Goal: Task Accomplishment & Management: Manage account settings

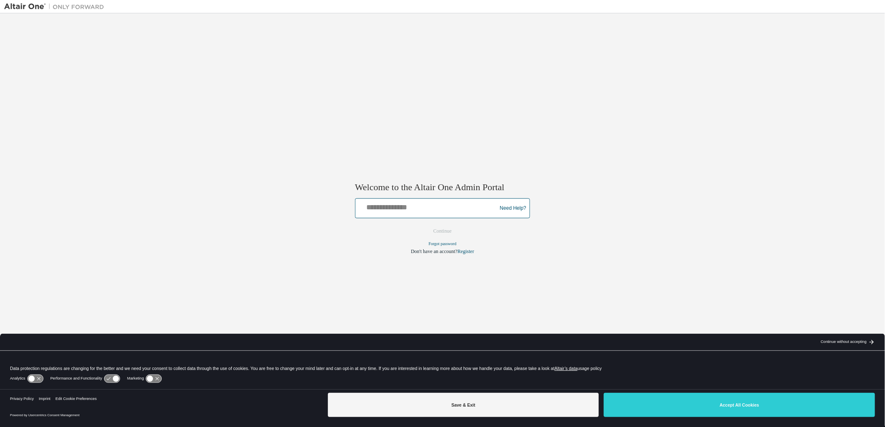
drag, startPoint x: 416, startPoint y: 209, endPoint x: 423, endPoint y: 202, distance: 10.6
click at [416, 209] on input "text" at bounding box center [427, 207] width 137 height 12
paste input "**********"
type input "**********"
drag, startPoint x: 441, startPoint y: 227, endPoint x: 451, endPoint y: 229, distance: 10.2
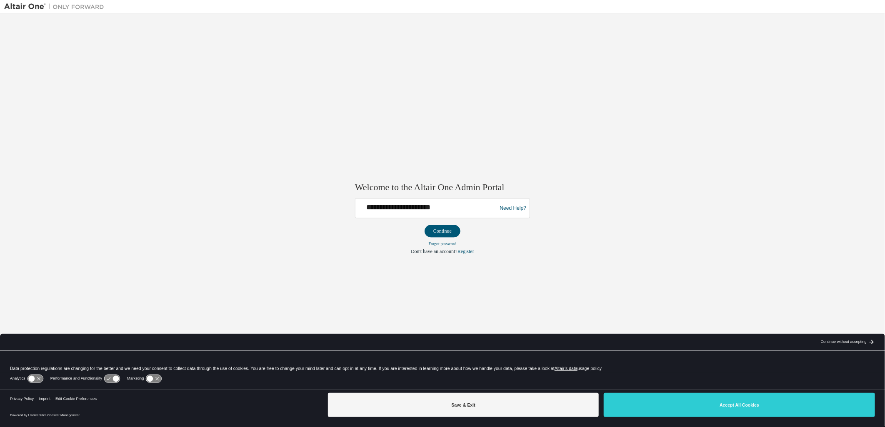
click at [441, 227] on button "Continue" at bounding box center [442, 231] width 36 height 12
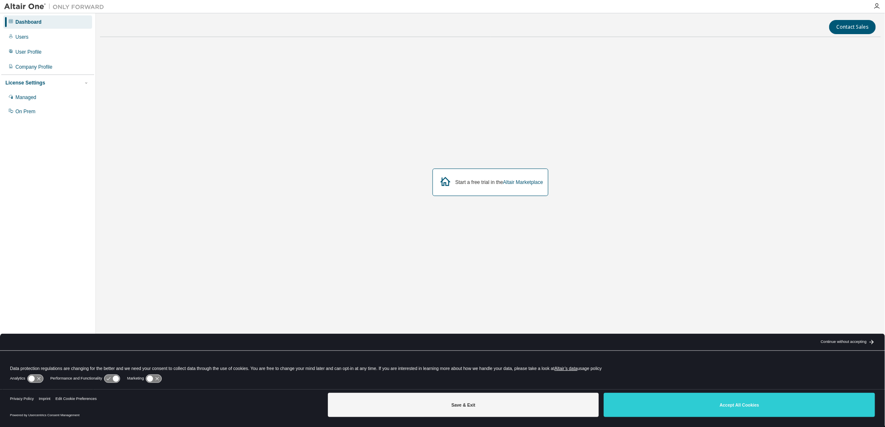
click at [750, 392] on div "Save & Exit Accept All Cookies" at bounding box center [601, 406] width 547 height 32
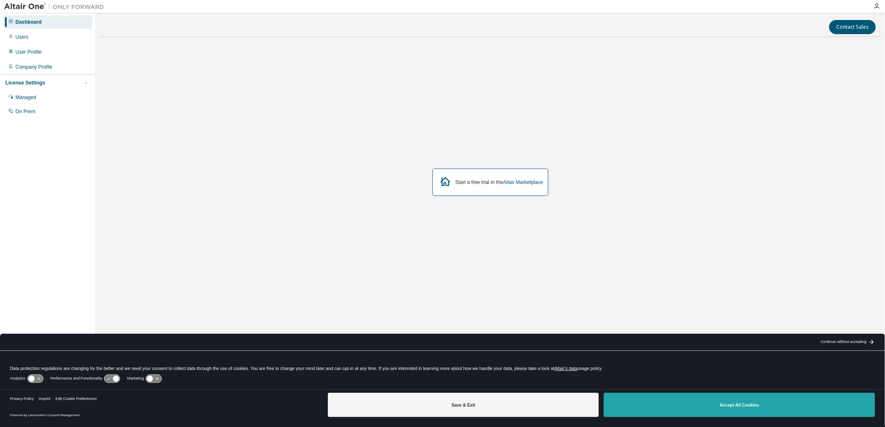
click at [750, 400] on button "Accept All Cookies" at bounding box center [738, 405] width 271 height 24
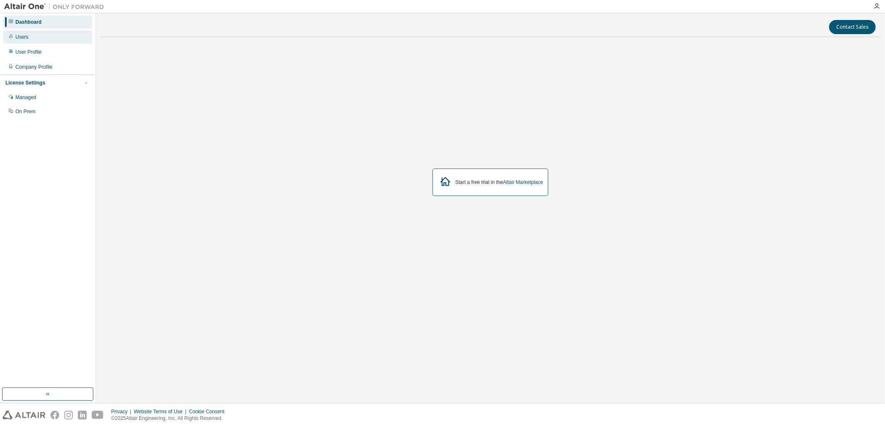
click at [18, 37] on div "Users" at bounding box center [21, 37] width 13 height 7
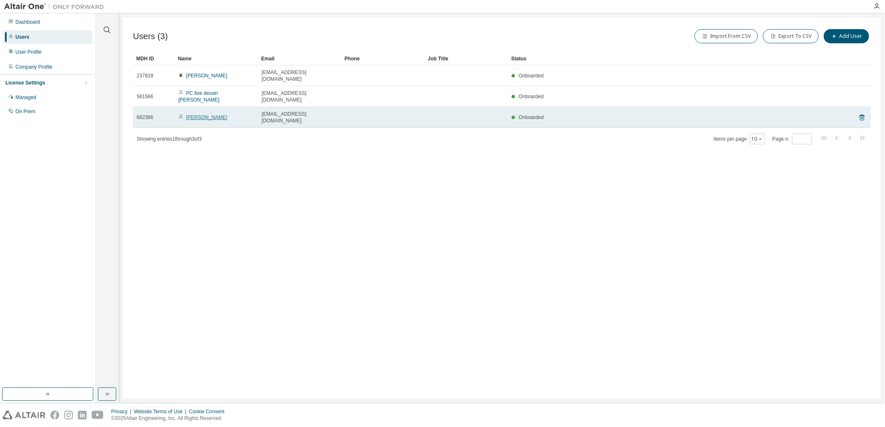
click at [210, 115] on link "youssef largueche" at bounding box center [206, 118] width 41 height 6
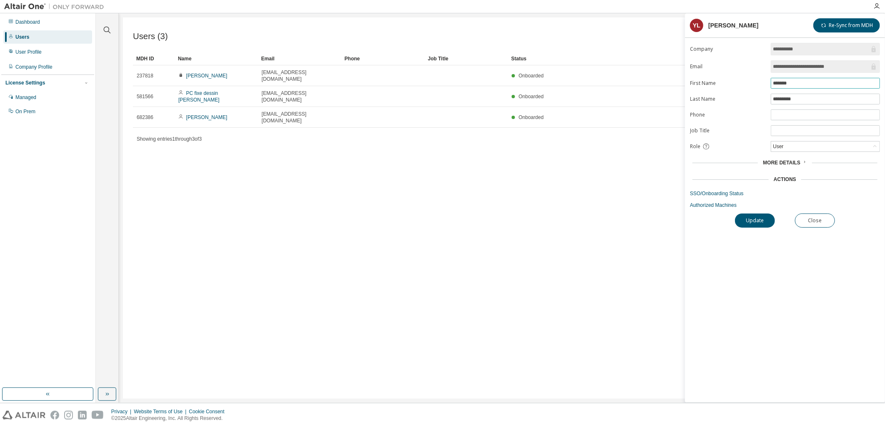
drag, startPoint x: 798, startPoint y: 82, endPoint x: 758, endPoint y: 85, distance: 40.1
click at [758, 85] on form "**********" at bounding box center [785, 126] width 190 height 166
type input "*******"
type input "*********"
click at [768, 227] on button "Update" at bounding box center [755, 221] width 40 height 14
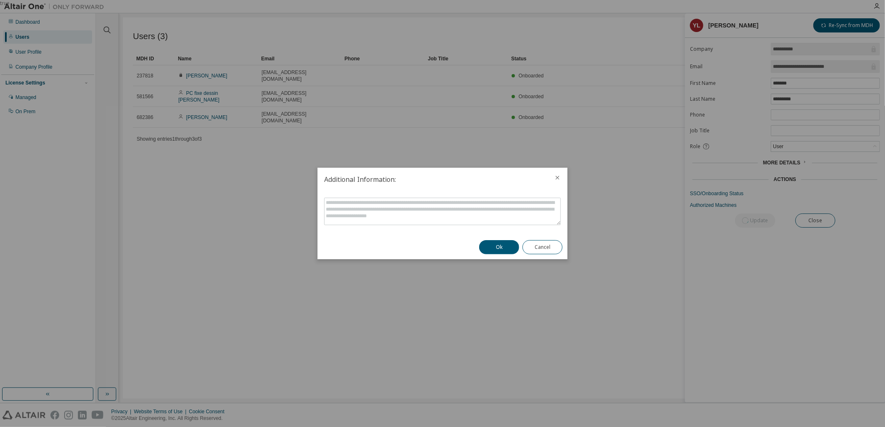
drag, startPoint x: 502, startPoint y: 247, endPoint x: 505, endPoint y: 250, distance: 4.7
click at [501, 247] on button "Ok" at bounding box center [499, 247] width 40 height 14
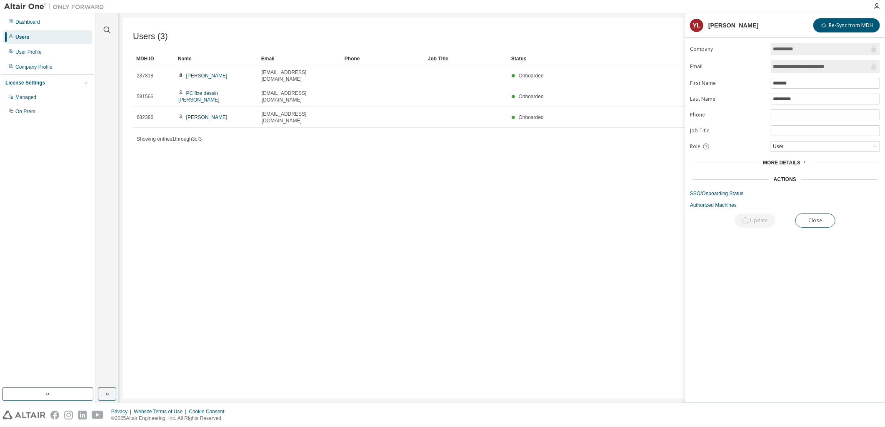
click at [800, 162] on div "More Details" at bounding box center [785, 163] width 44 height 7
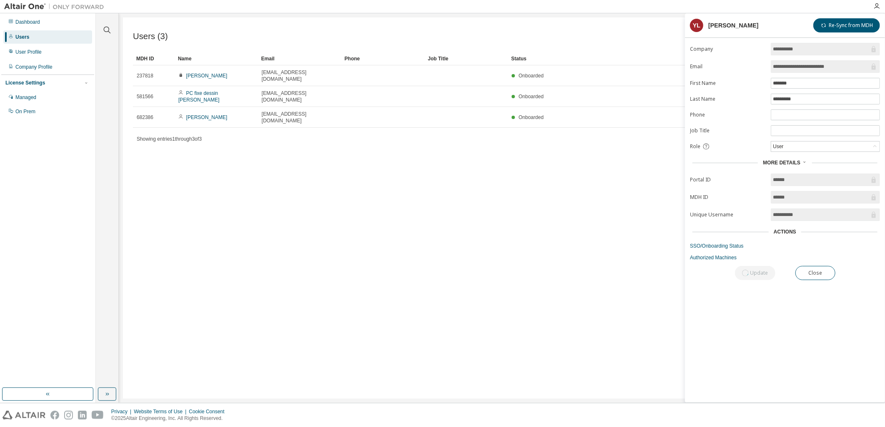
click at [787, 235] on div "Actions" at bounding box center [784, 232] width 22 height 7
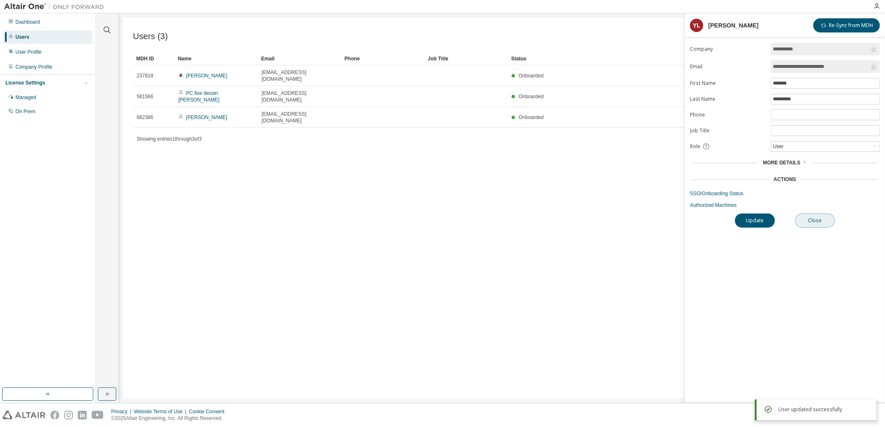
click at [819, 222] on button "Close" at bounding box center [815, 221] width 40 height 14
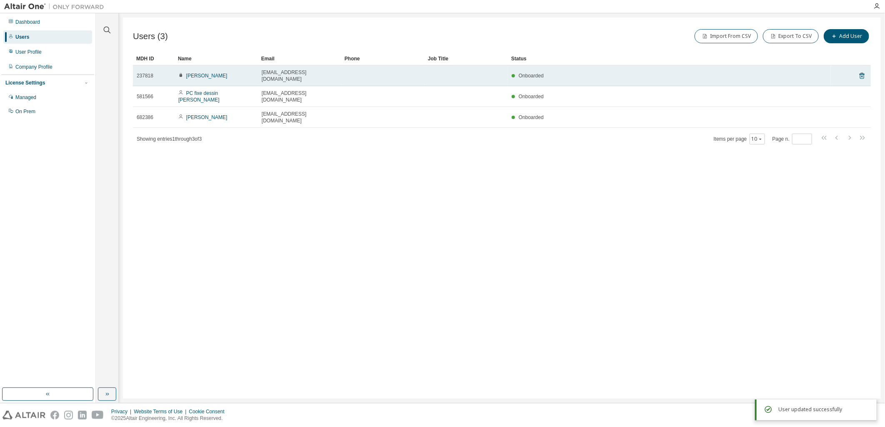
drag, startPoint x: 364, startPoint y: 198, endPoint x: 245, endPoint y: 70, distance: 175.4
click at [369, 194] on div "Users (3) Import From CSV Export To CSV Add User Clear Load Save Save As Field …" at bounding box center [502, 207] width 758 height 381
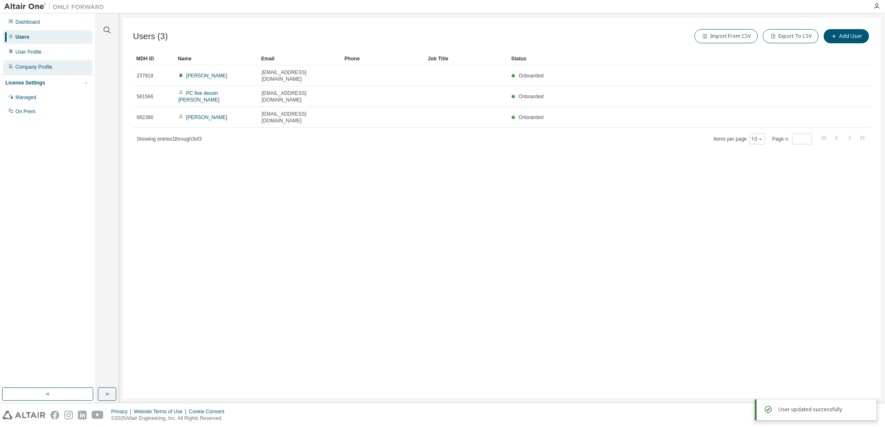
drag, startPoint x: 24, startPoint y: 37, endPoint x: 52, endPoint y: 62, distance: 37.2
click at [24, 37] on div "Users" at bounding box center [22, 37] width 14 height 7
click at [39, 54] on div "User Profile" at bounding box center [28, 52] width 26 height 7
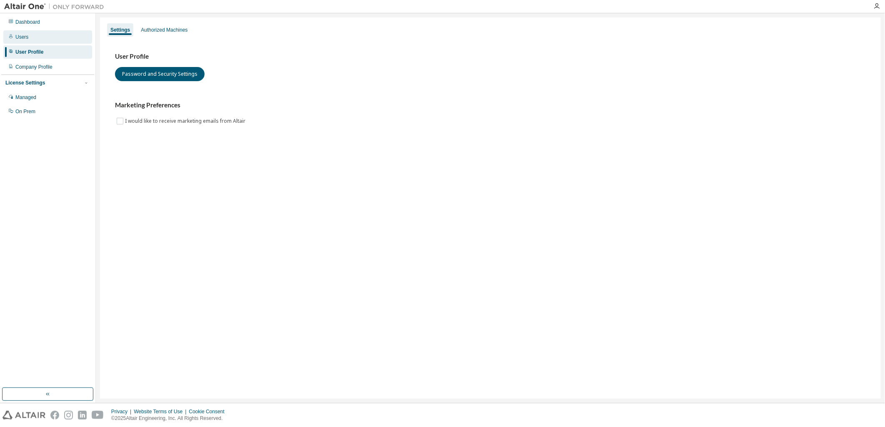
click at [27, 37] on div "Users" at bounding box center [47, 36] width 89 height 13
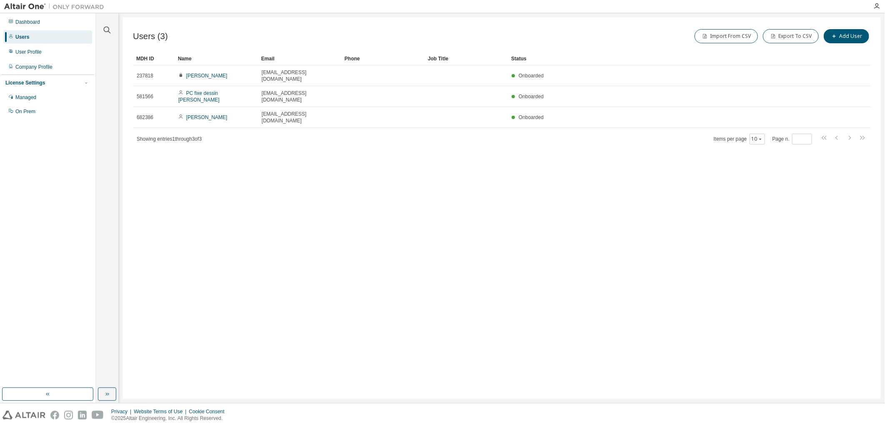
drag, startPoint x: 162, startPoint y: 297, endPoint x: 199, endPoint y: 223, distance: 81.8
click at [167, 292] on div "Users (3) Import From CSV Export To CSV Add User Clear Load Save Save As Field …" at bounding box center [502, 207] width 758 height 381
click at [876, 6] on icon "button" at bounding box center [876, 6] width 7 height 7
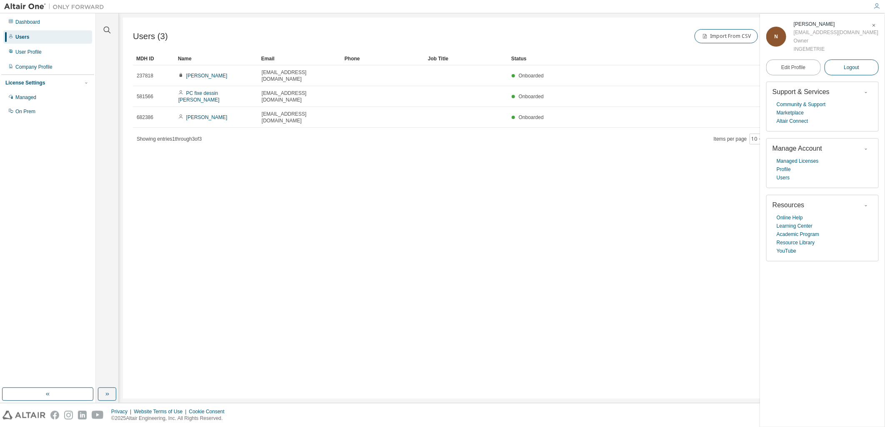
click at [849, 68] on span "Logout" at bounding box center [850, 67] width 15 height 8
